Goal: Task Accomplishment & Management: Use online tool/utility

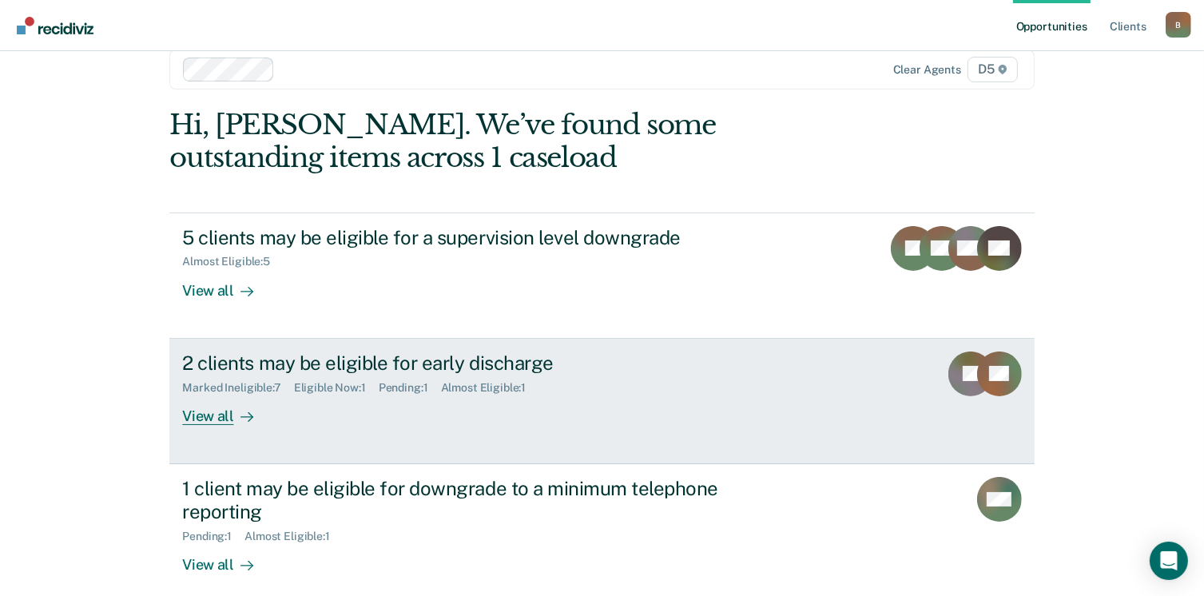
scroll to position [42, 0]
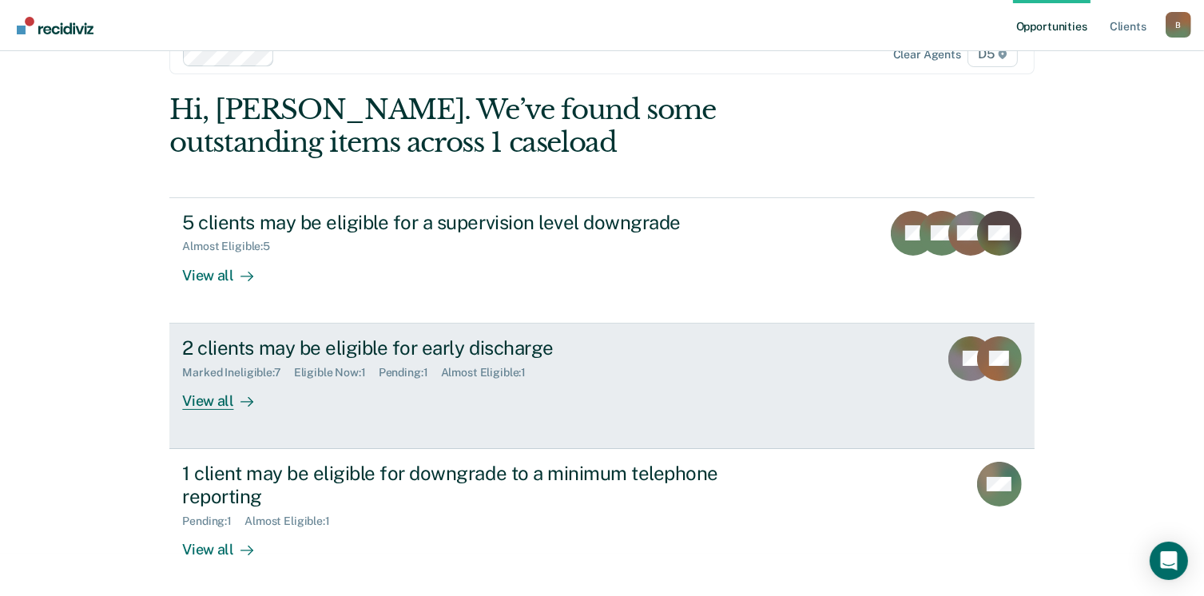
click at [216, 397] on div "View all" at bounding box center [226, 394] width 89 height 31
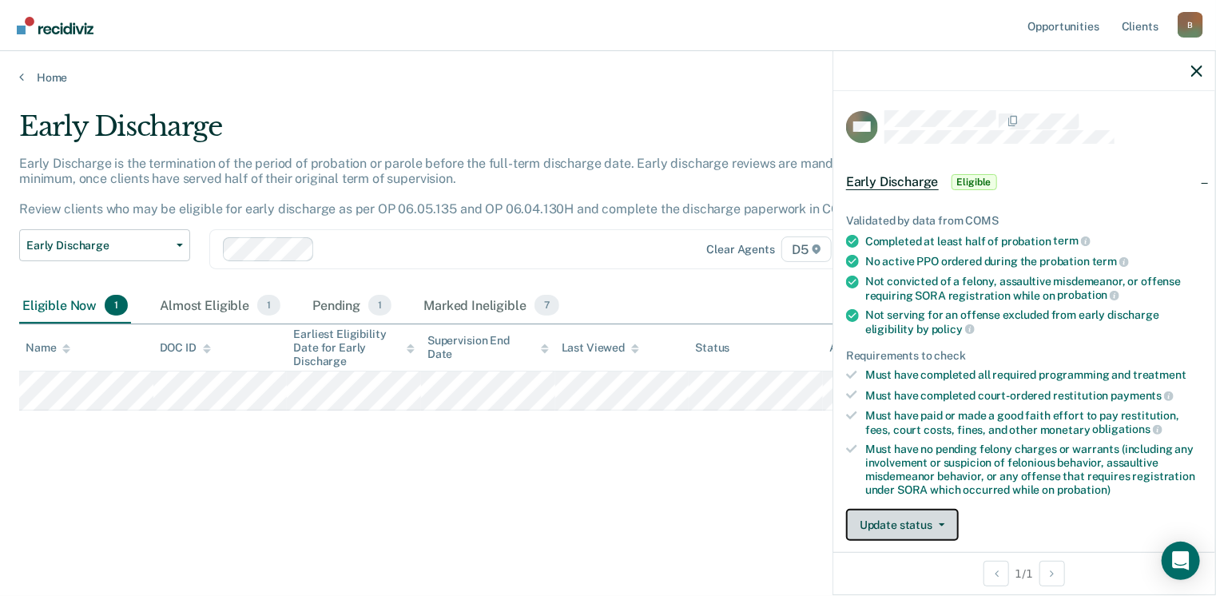
click at [897, 518] on button "Update status" at bounding box center [902, 525] width 113 height 32
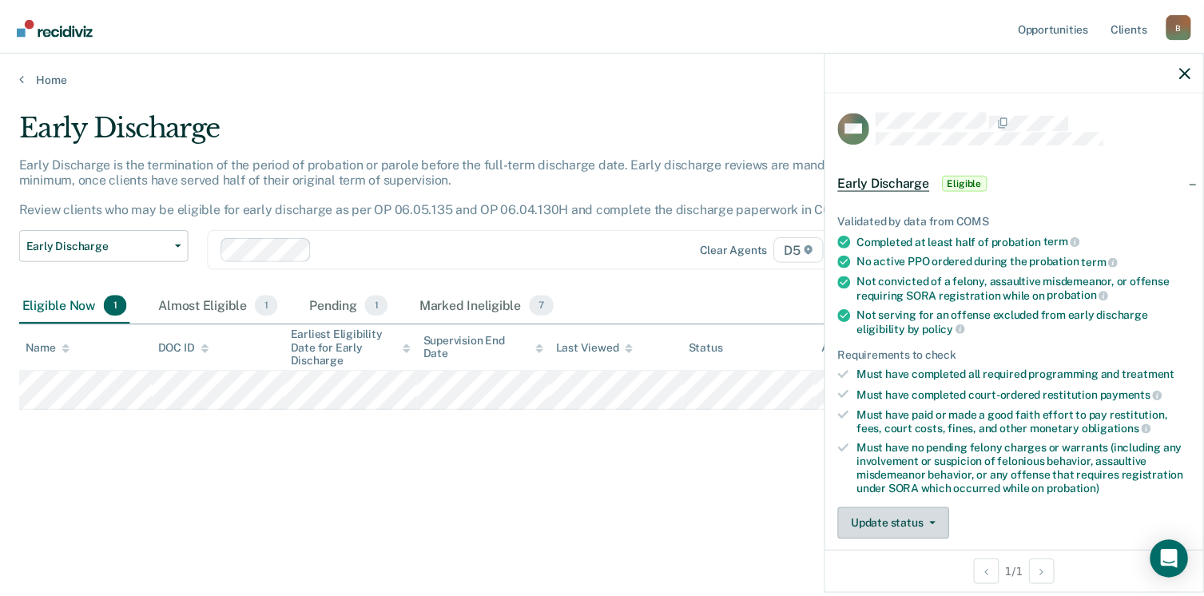
scroll to position [18, 0]
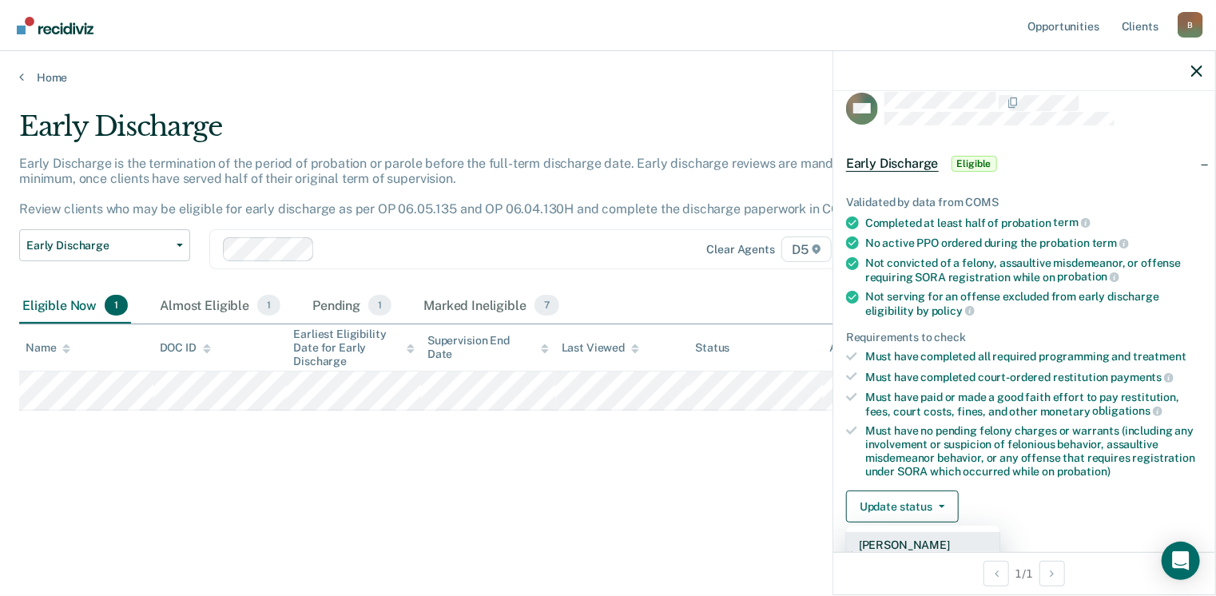
click at [904, 538] on button "[PERSON_NAME]" at bounding box center [923, 545] width 154 height 26
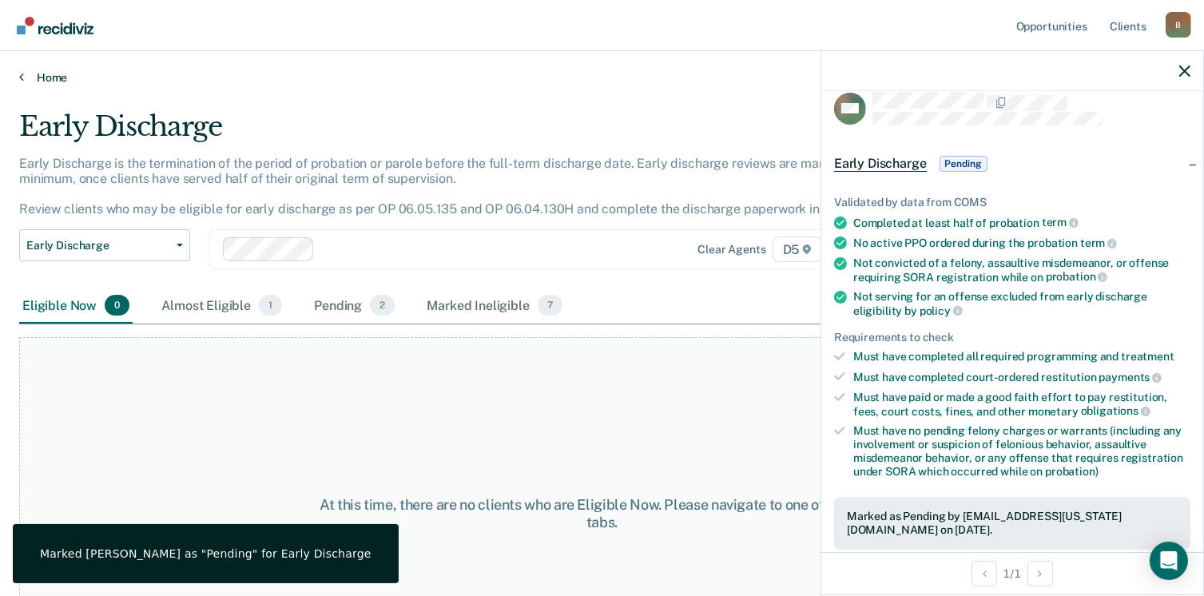
click at [19, 78] on icon at bounding box center [21, 76] width 5 height 13
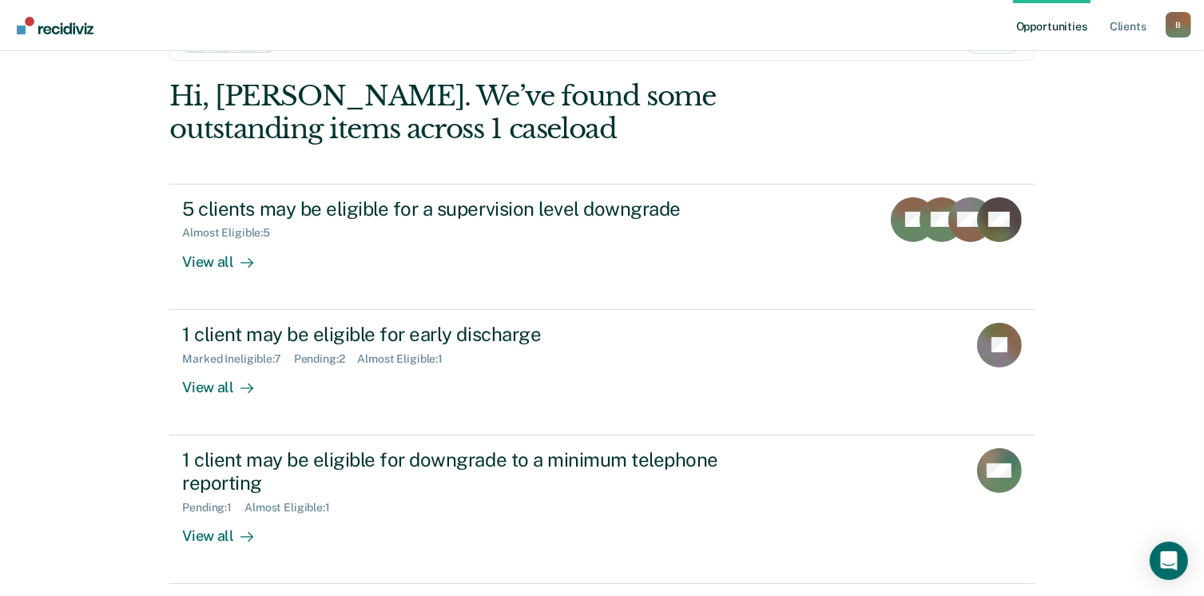
scroll to position [80, 0]
